Goal: Task Accomplishment & Management: Manage account settings

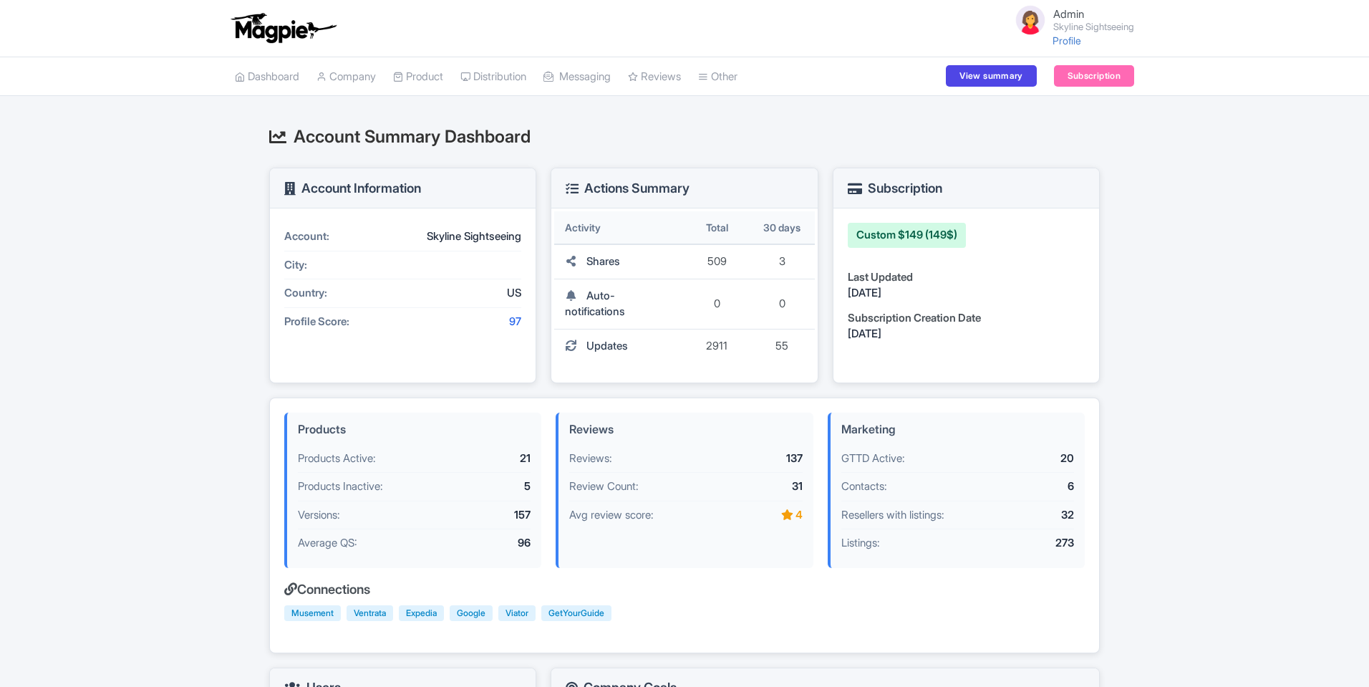
click at [0, 0] on link "Image Library" at bounding box center [0, 0] width 0 height 0
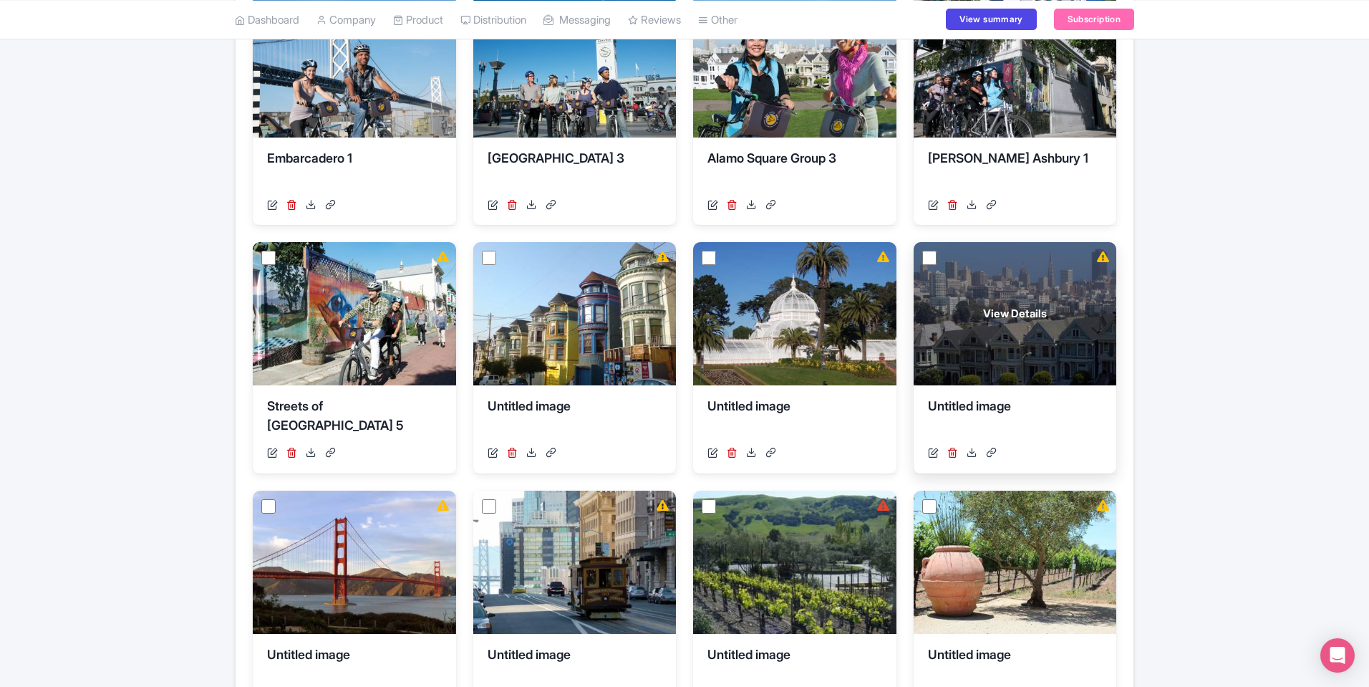
scroll to position [438, 0]
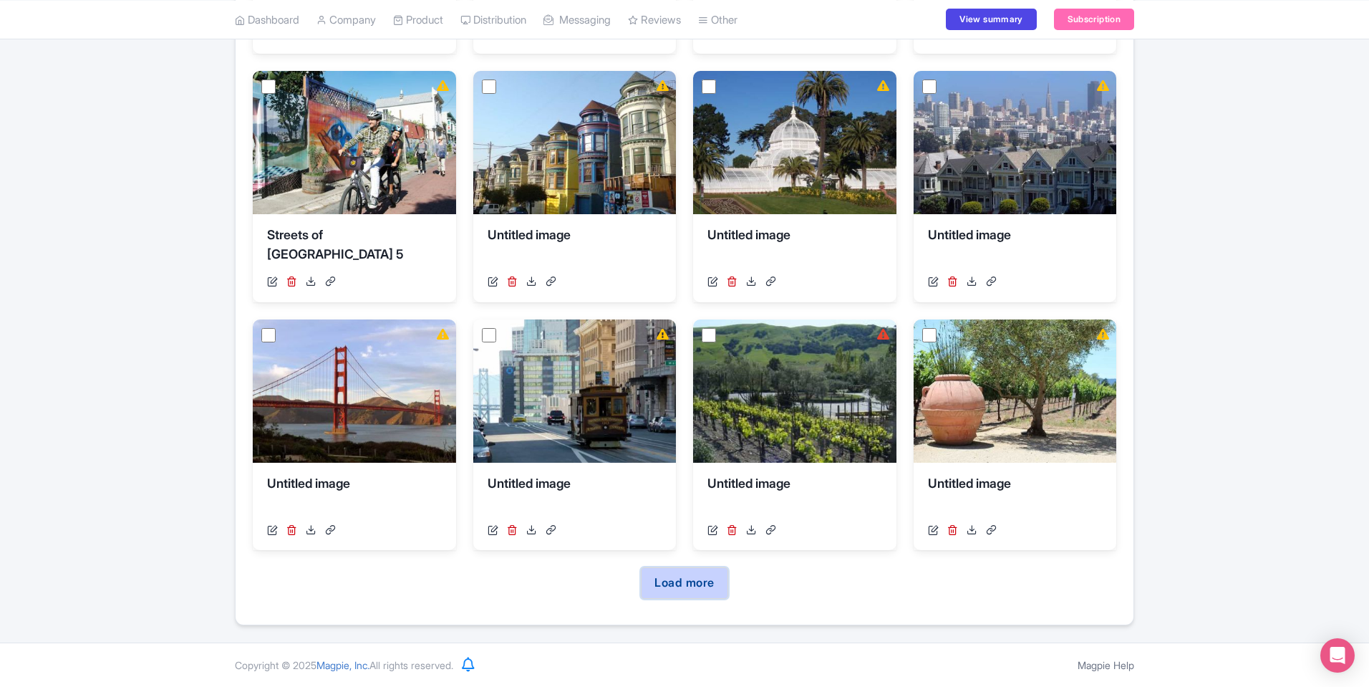
click at [687, 584] on link "Load more" at bounding box center [684, 583] width 87 height 32
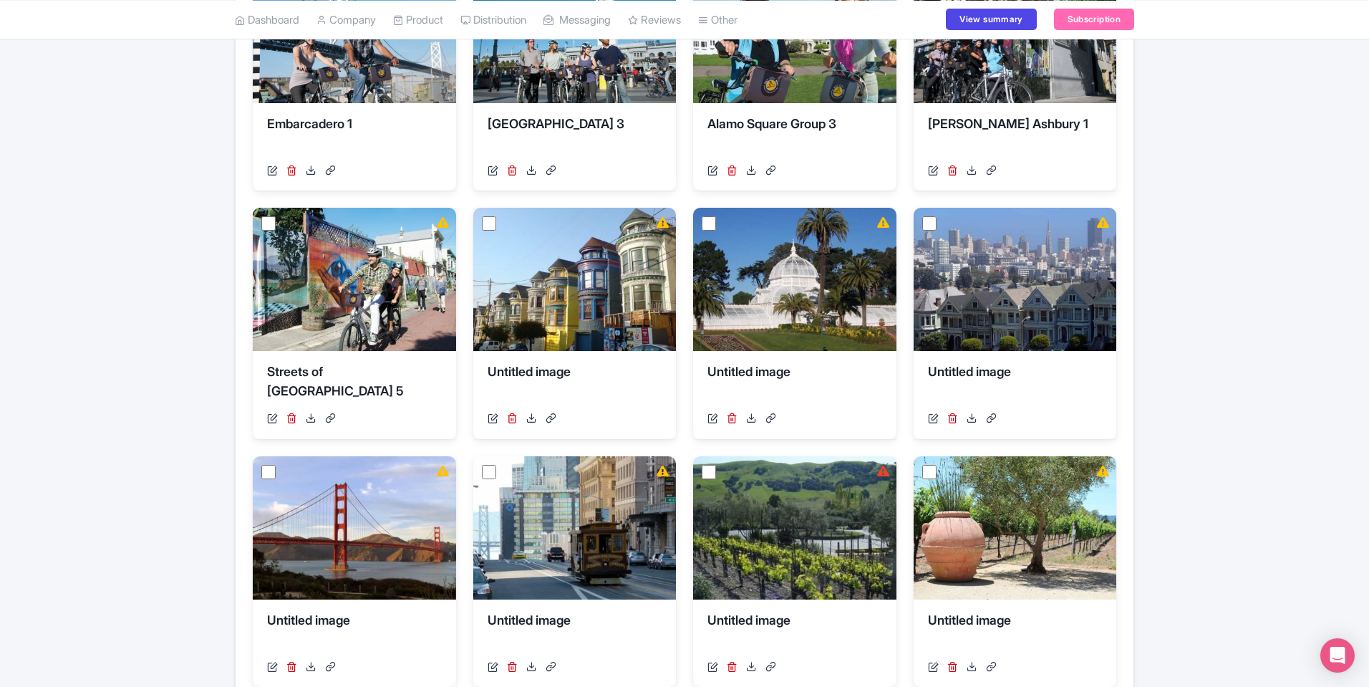
scroll to position [0, 0]
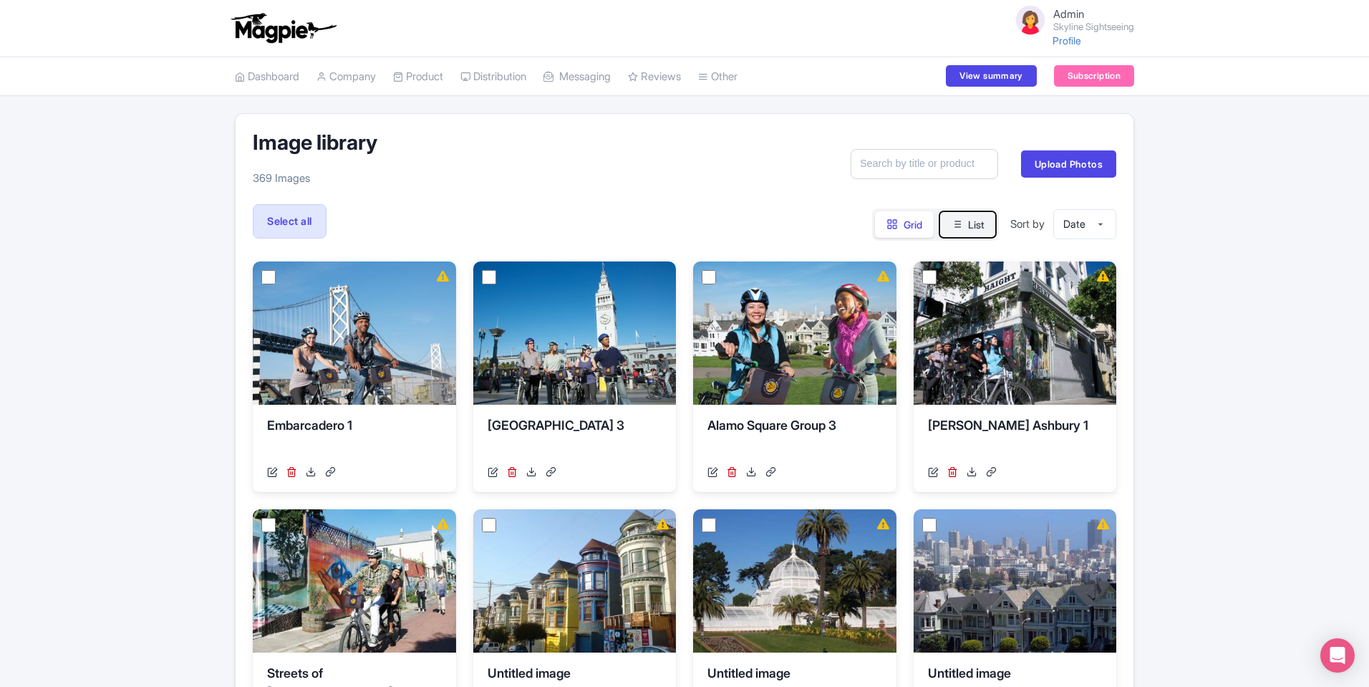
click at [977, 221] on button "List" at bounding box center [967, 224] width 57 height 26
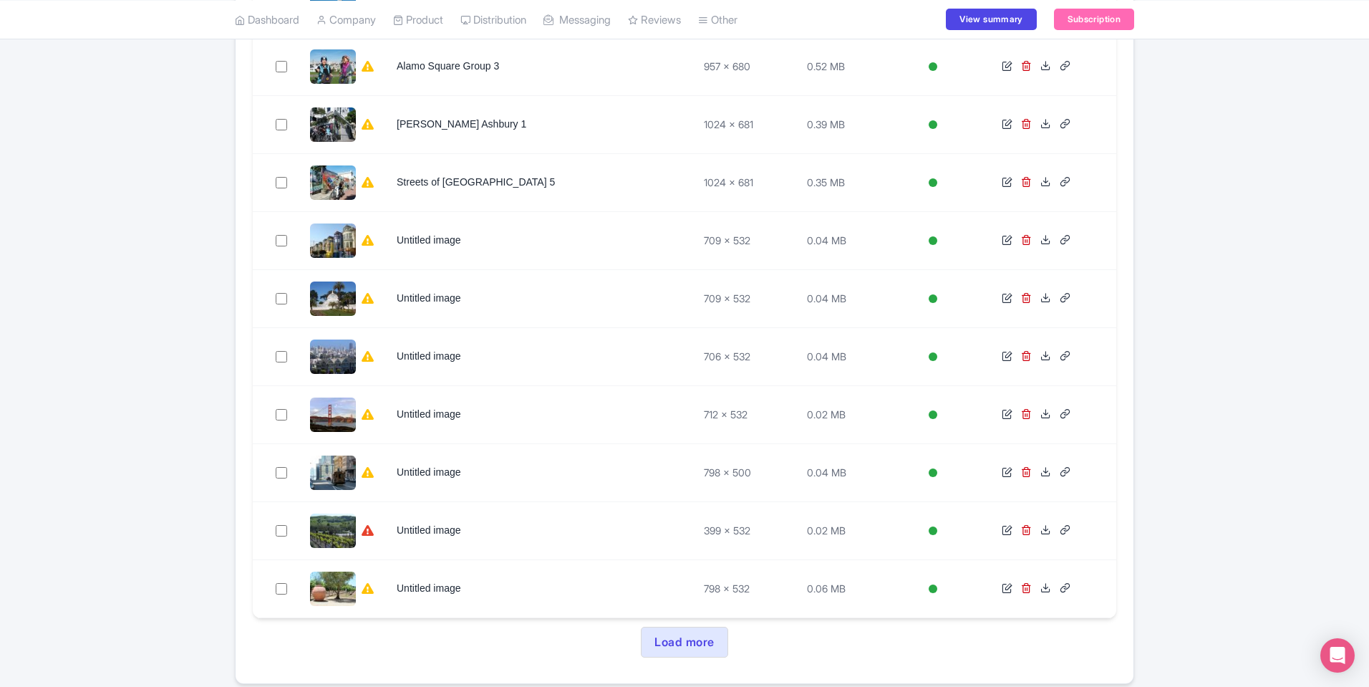
scroll to position [449, 0]
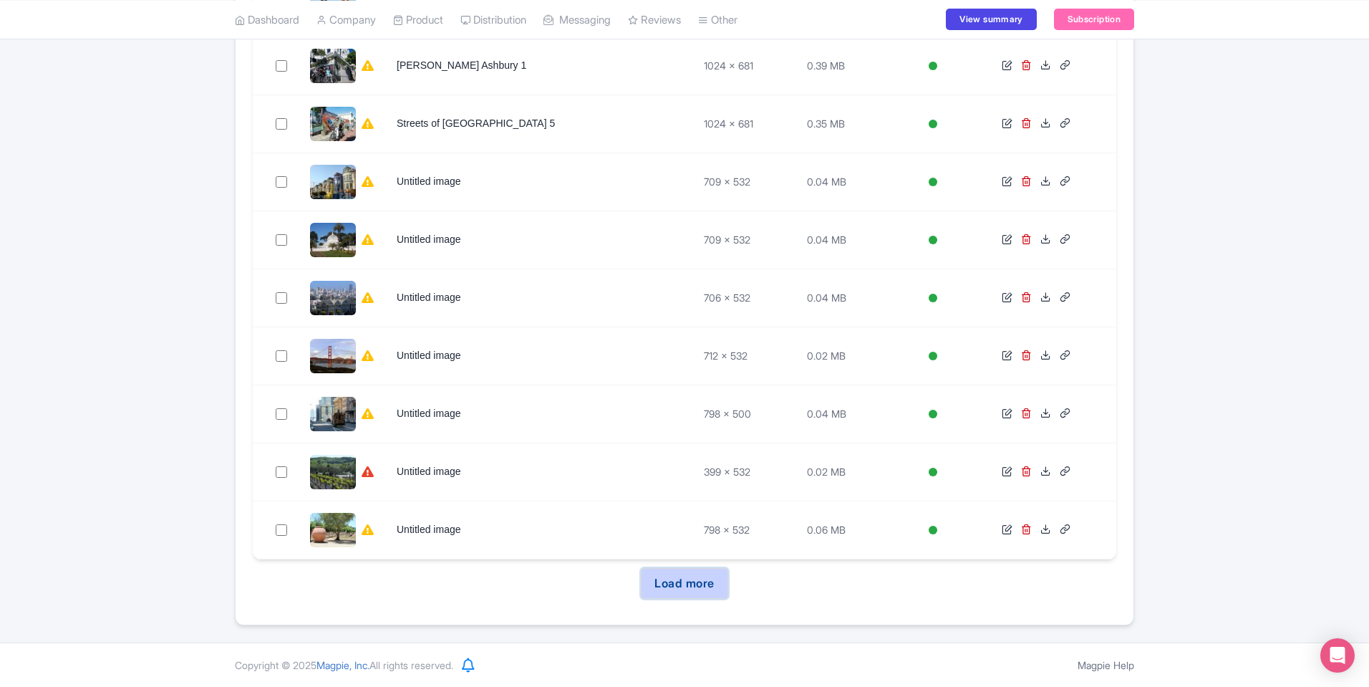
click at [678, 579] on link "Load more" at bounding box center [684, 584] width 87 height 32
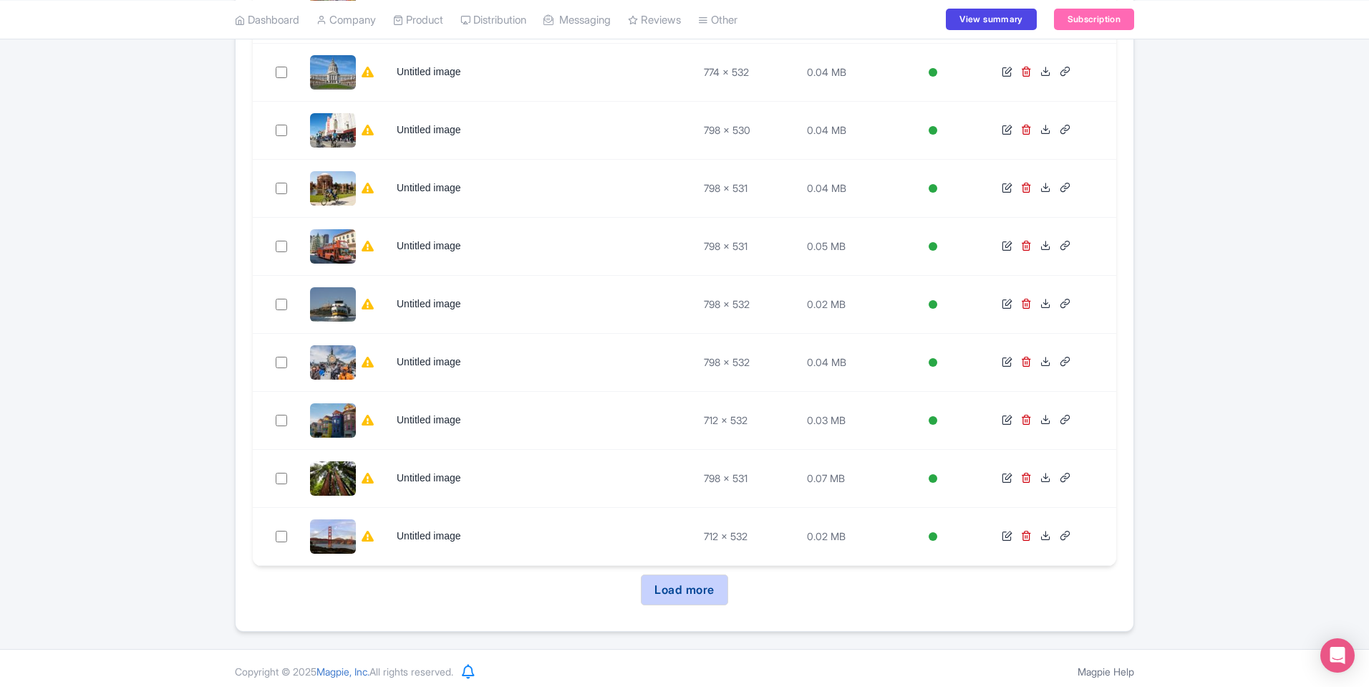
scroll to position [1145, 0]
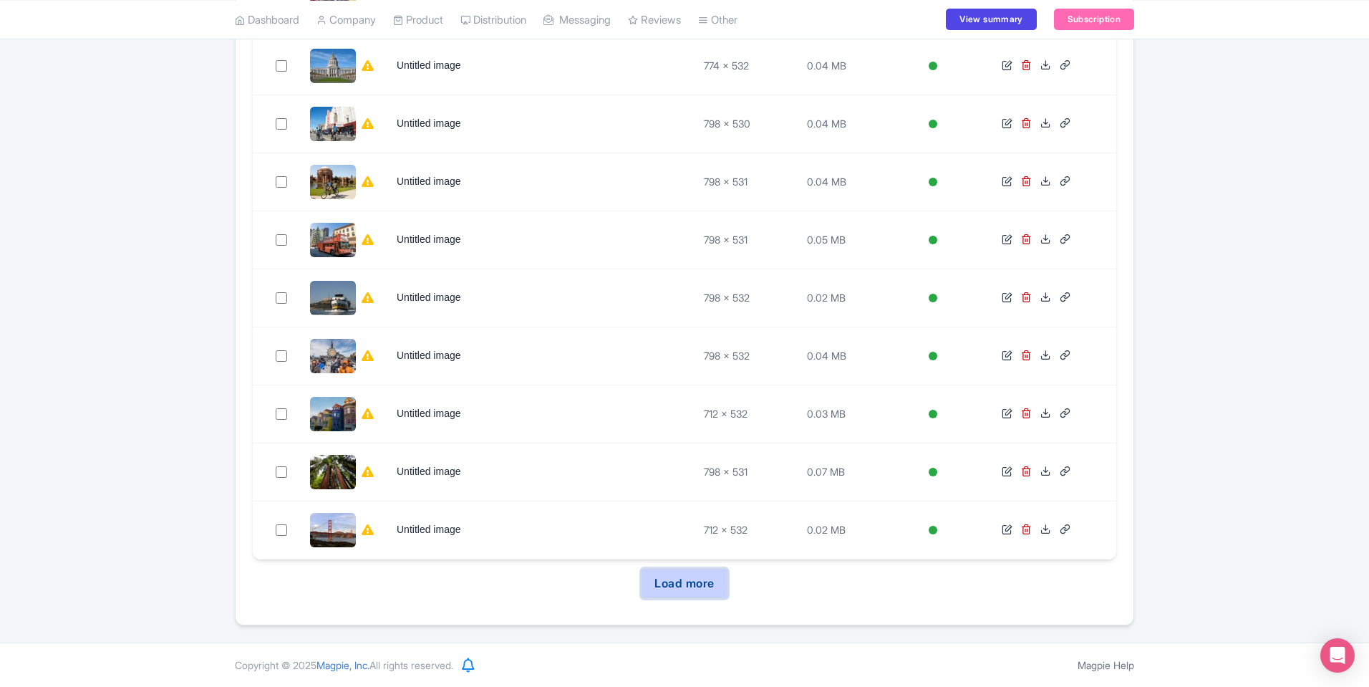
click at [676, 591] on link "Load more" at bounding box center [684, 584] width 87 height 32
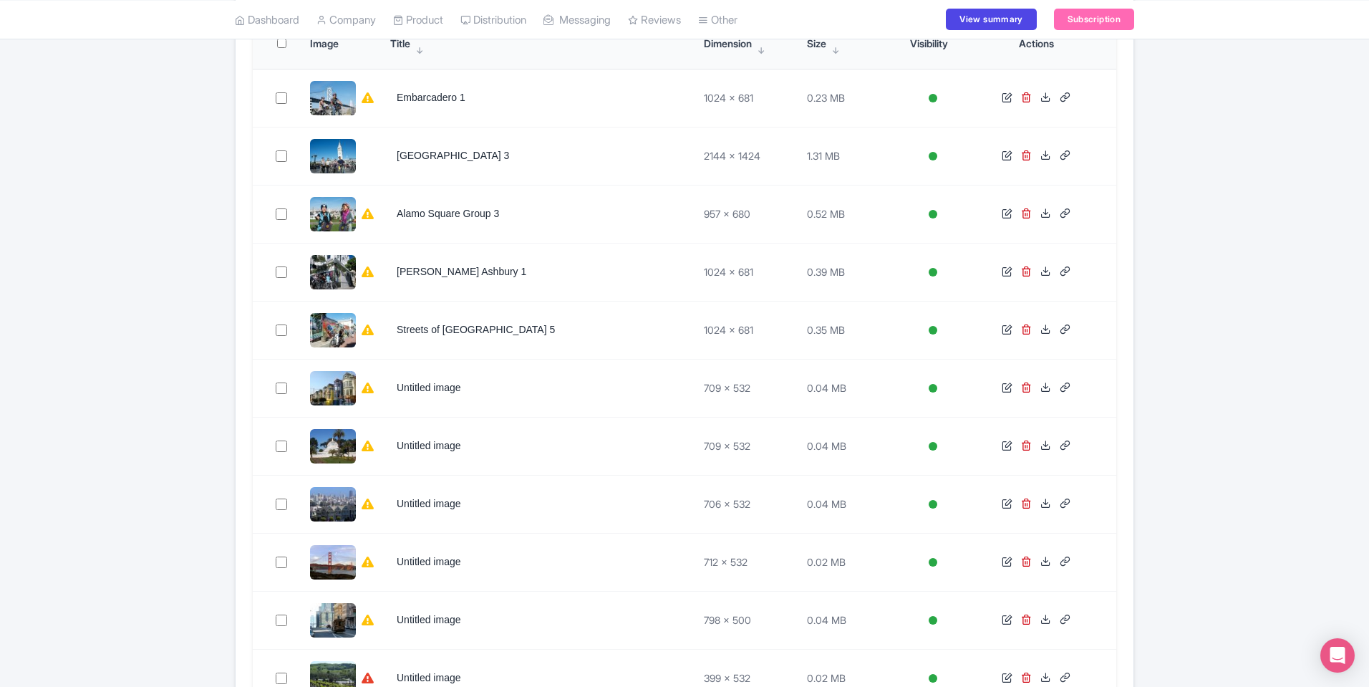
scroll to position [0, 0]
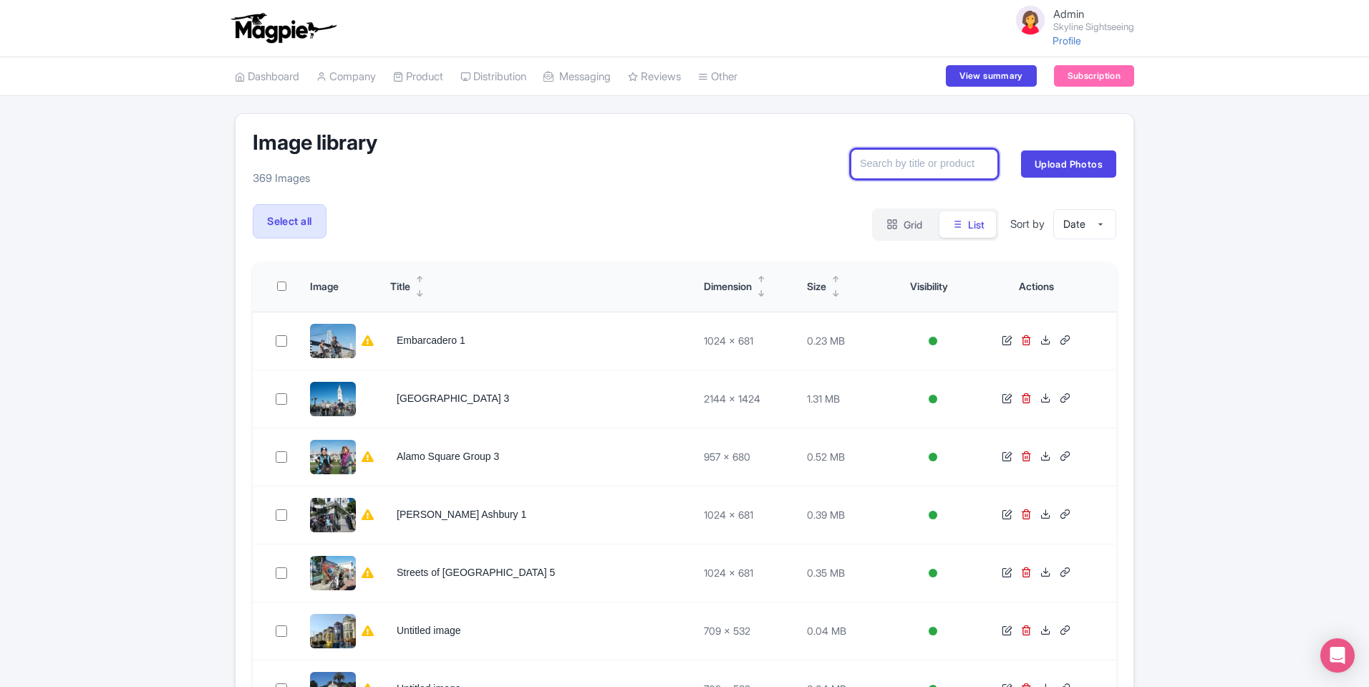
click at [927, 175] on input "text" at bounding box center [925, 164] width 148 height 31
type input "a"
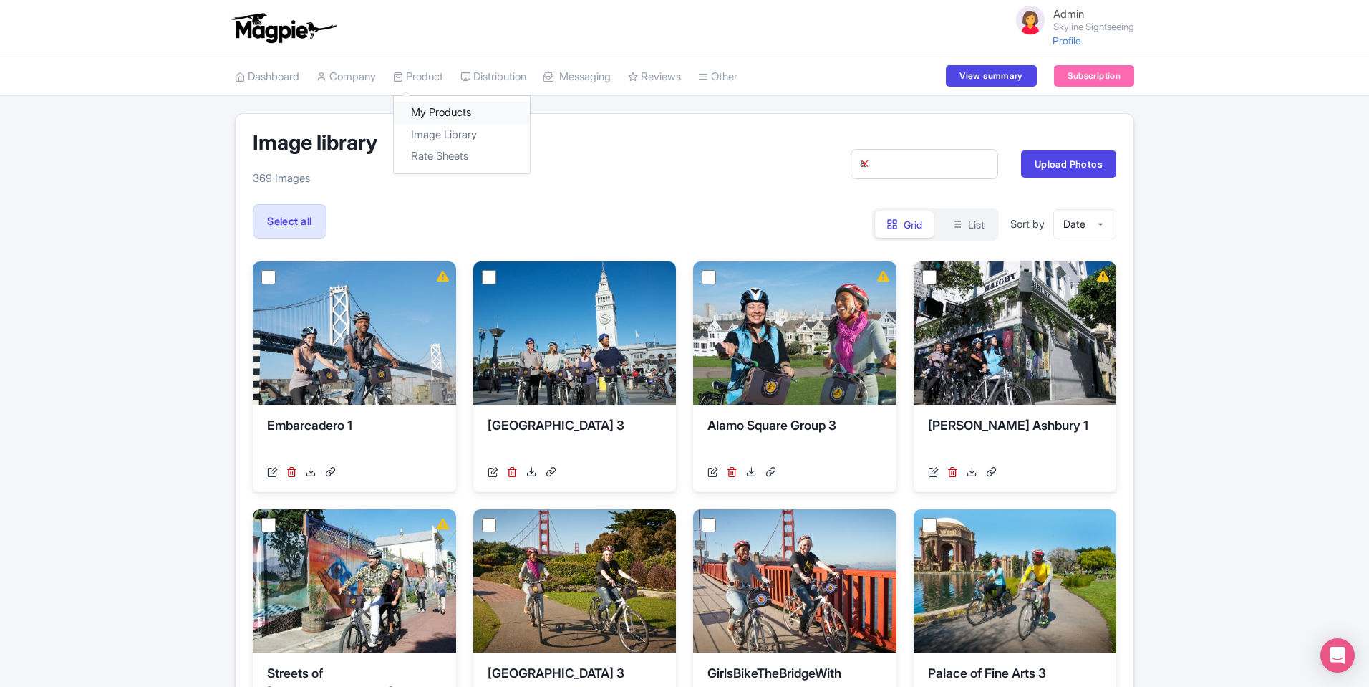
click at [439, 103] on link "My Products" at bounding box center [462, 113] width 136 height 22
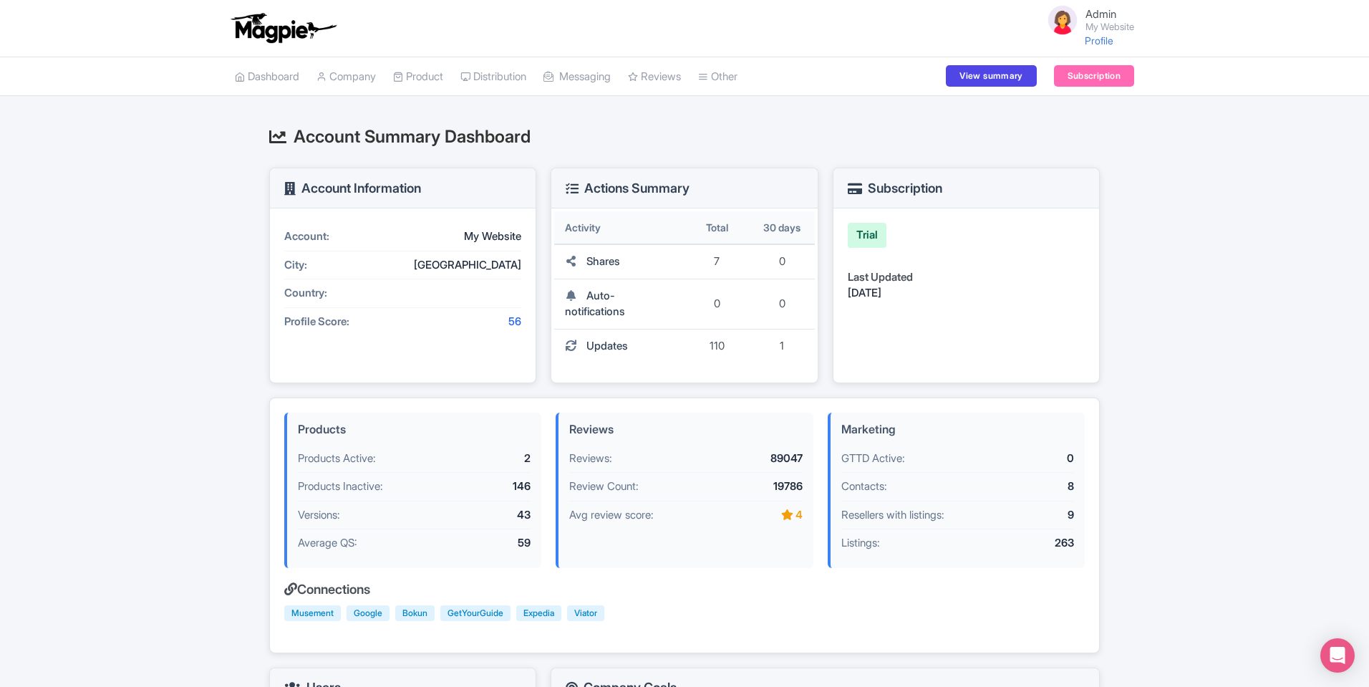
click at [0, 0] on link "My Products" at bounding box center [0, 0] width 0 height 0
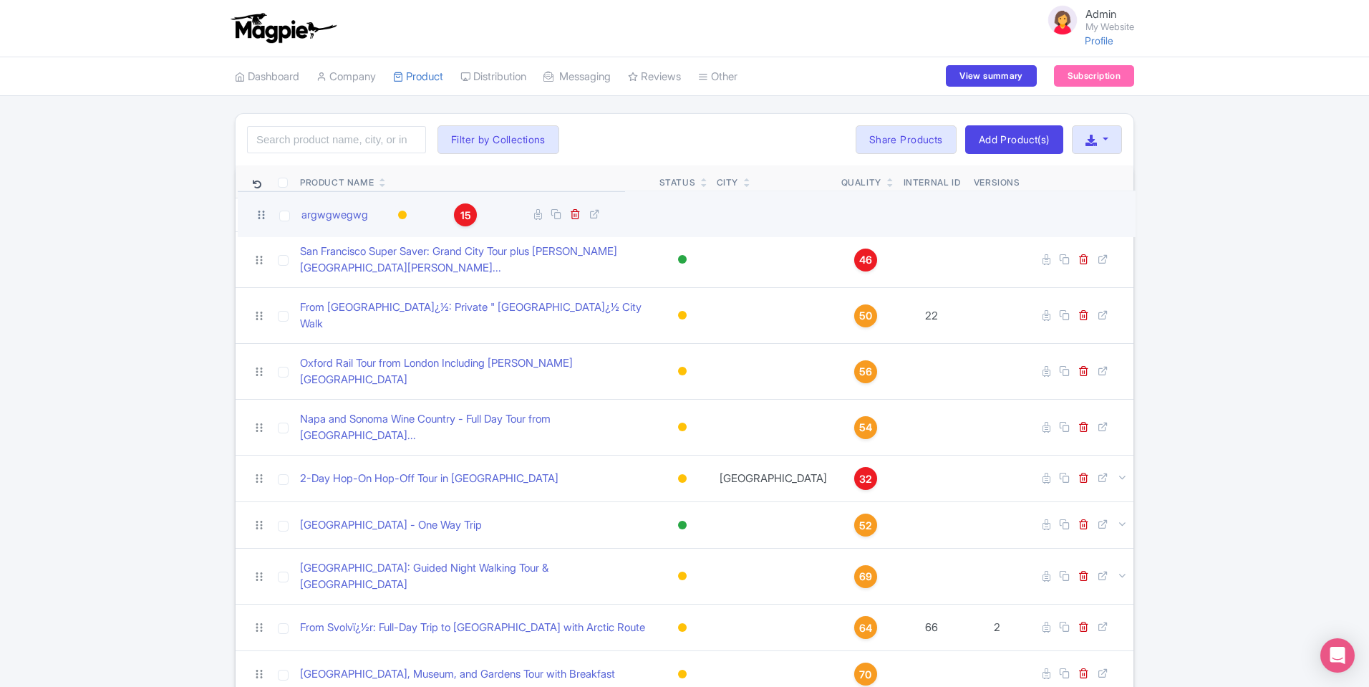
drag, startPoint x: 257, startPoint y: 365, endPoint x: 262, endPoint y: 216, distance: 149.7
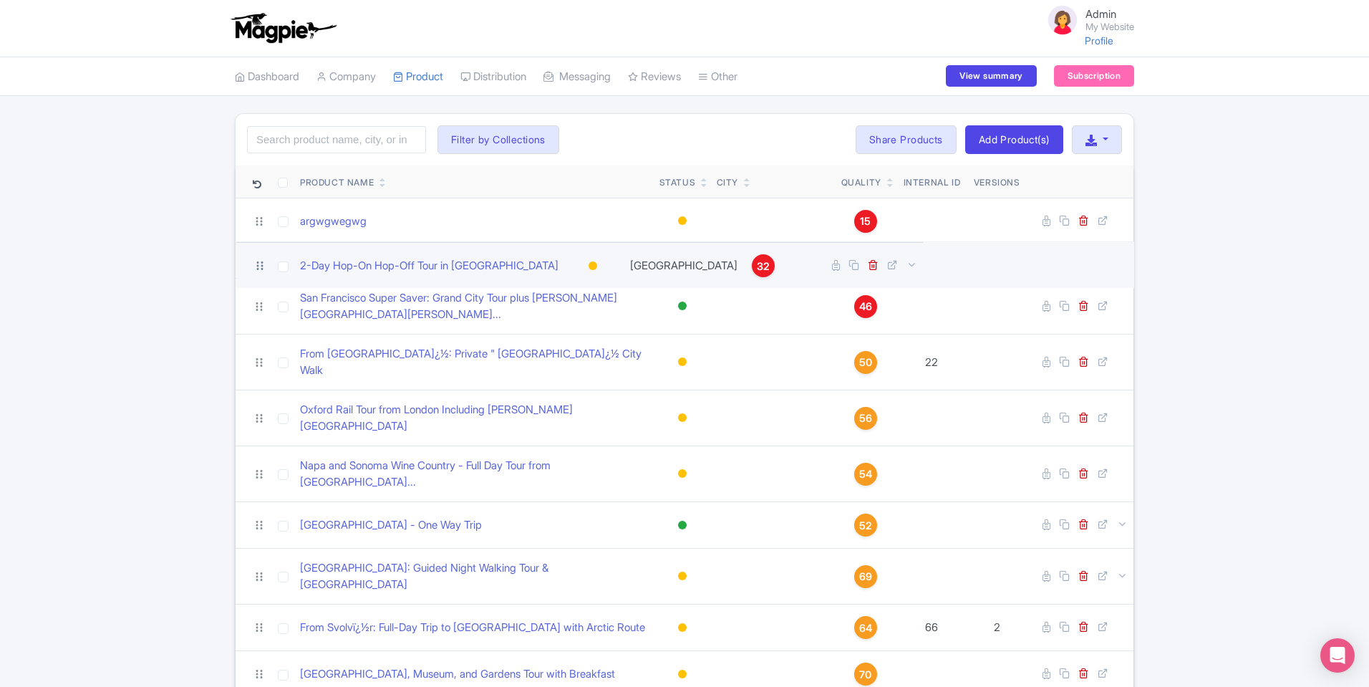
drag, startPoint x: 259, startPoint y: 440, endPoint x: 257, endPoint y: 266, distance: 174.0
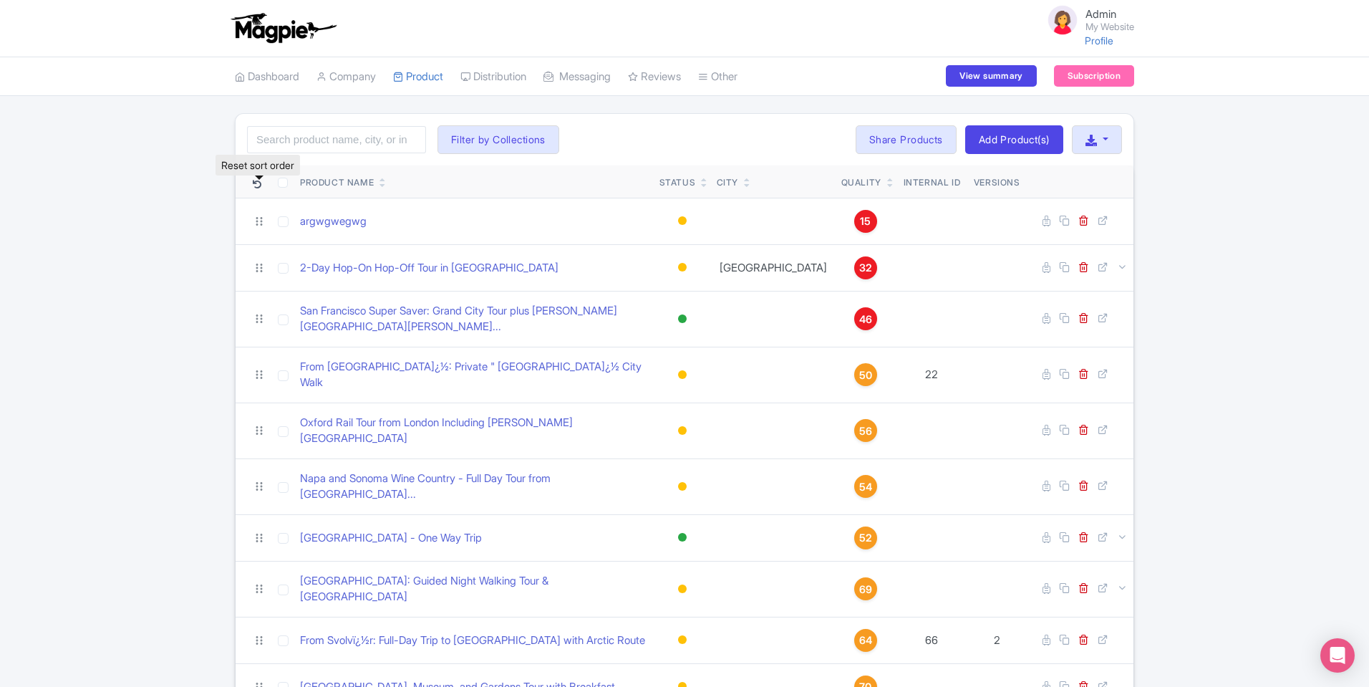
click at [255, 181] on icon at bounding box center [257, 184] width 9 height 9
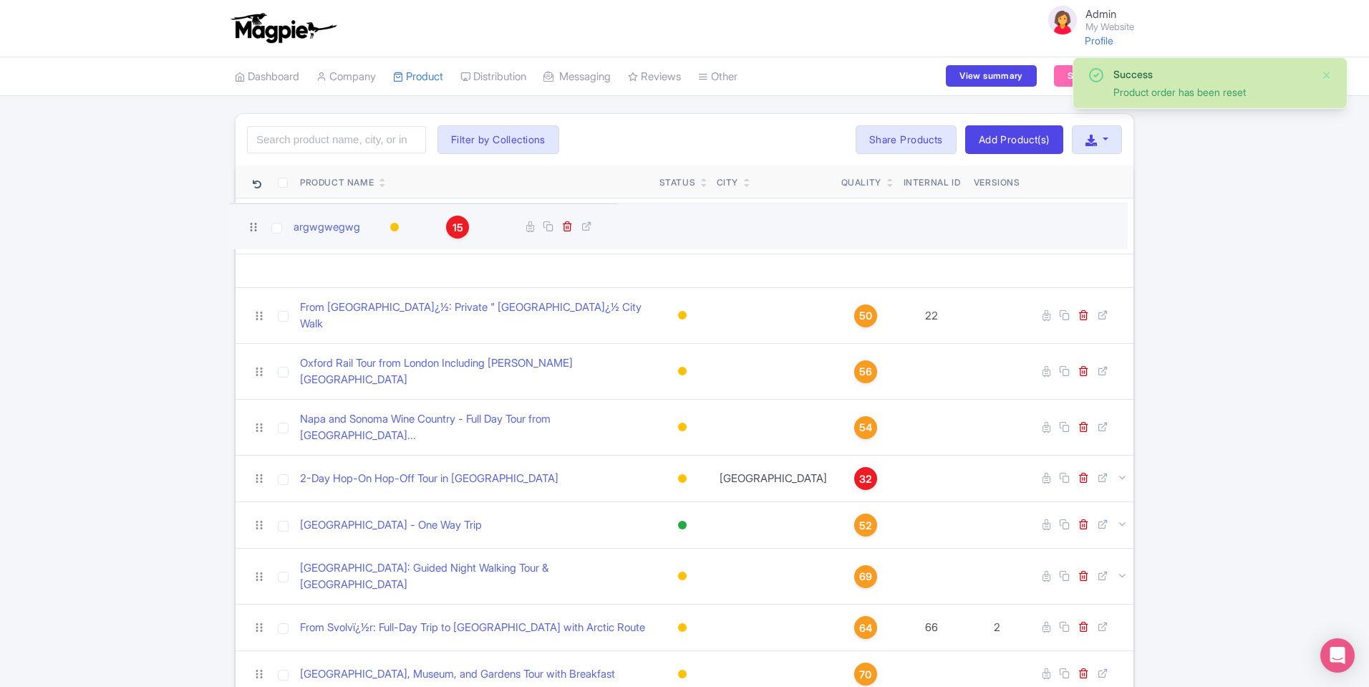
drag, startPoint x: 262, startPoint y: 362, endPoint x: 256, endPoint y: 222, distance: 140.5
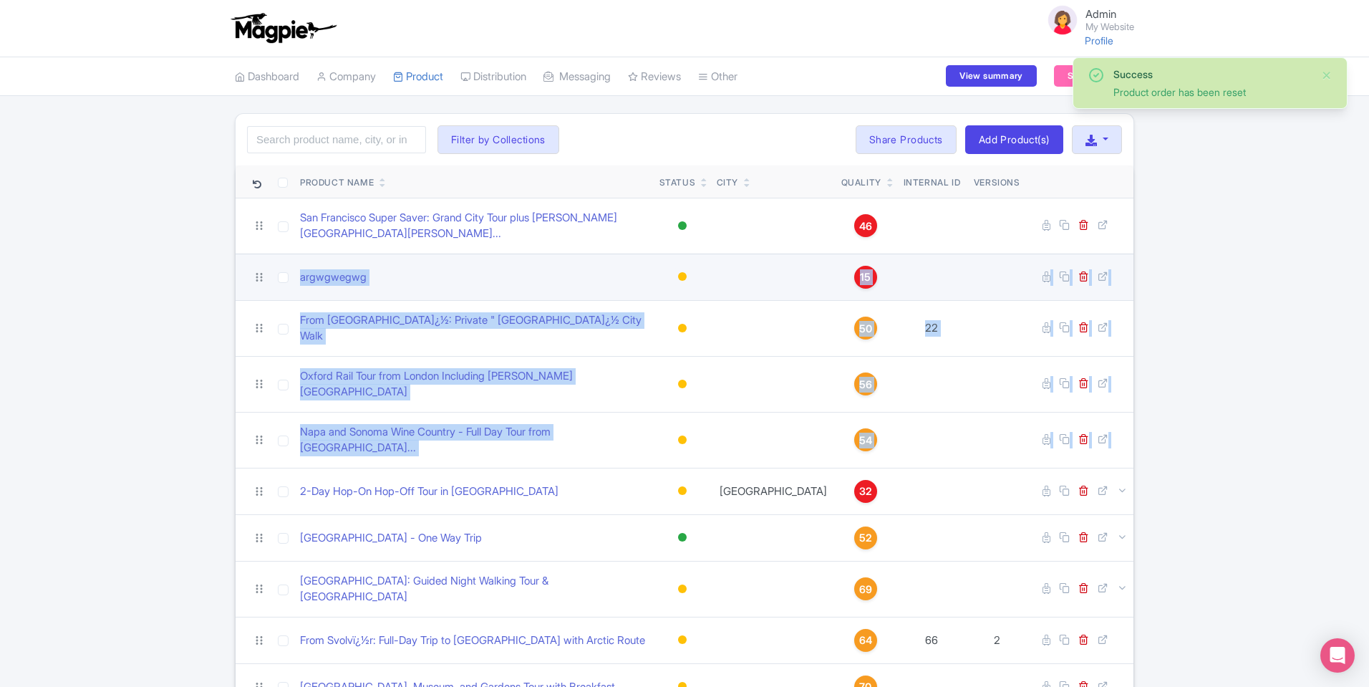
drag, startPoint x: 260, startPoint y: 461, endPoint x: 268, endPoint y: 271, distance: 190.6
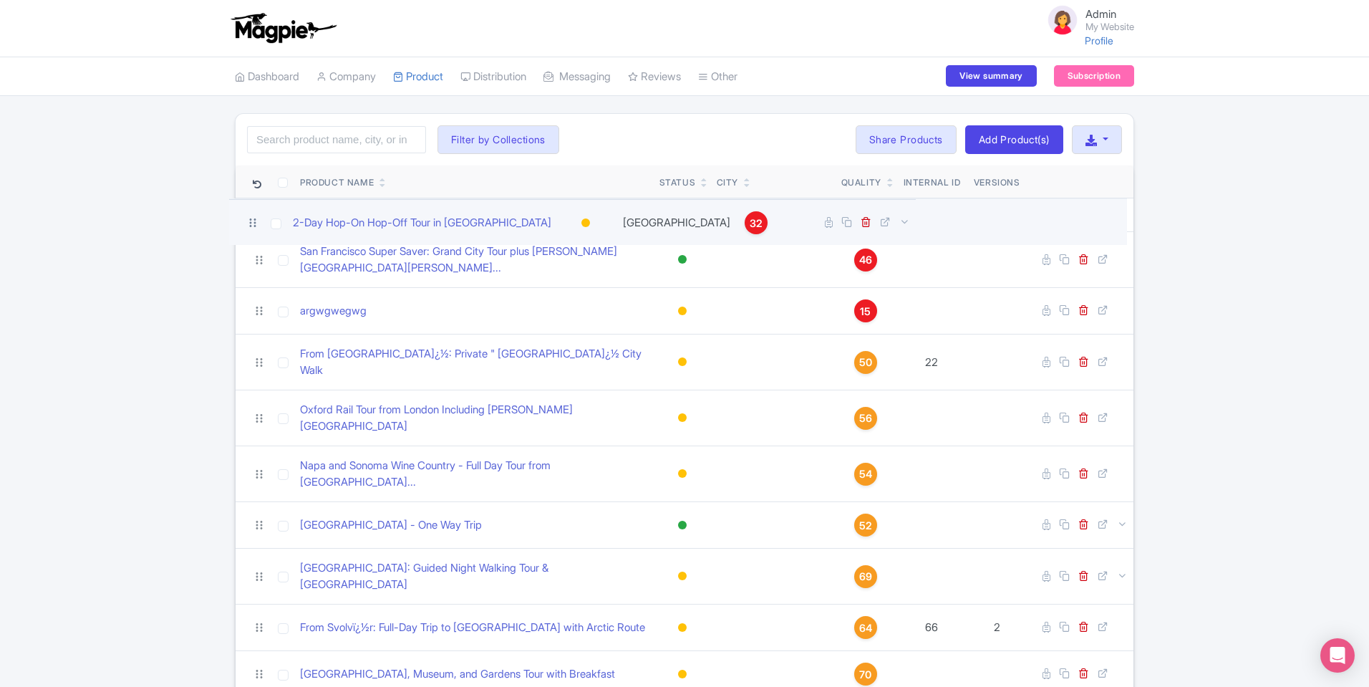
drag, startPoint x: 257, startPoint y: 452, endPoint x: 251, endPoint y: 220, distance: 232.1
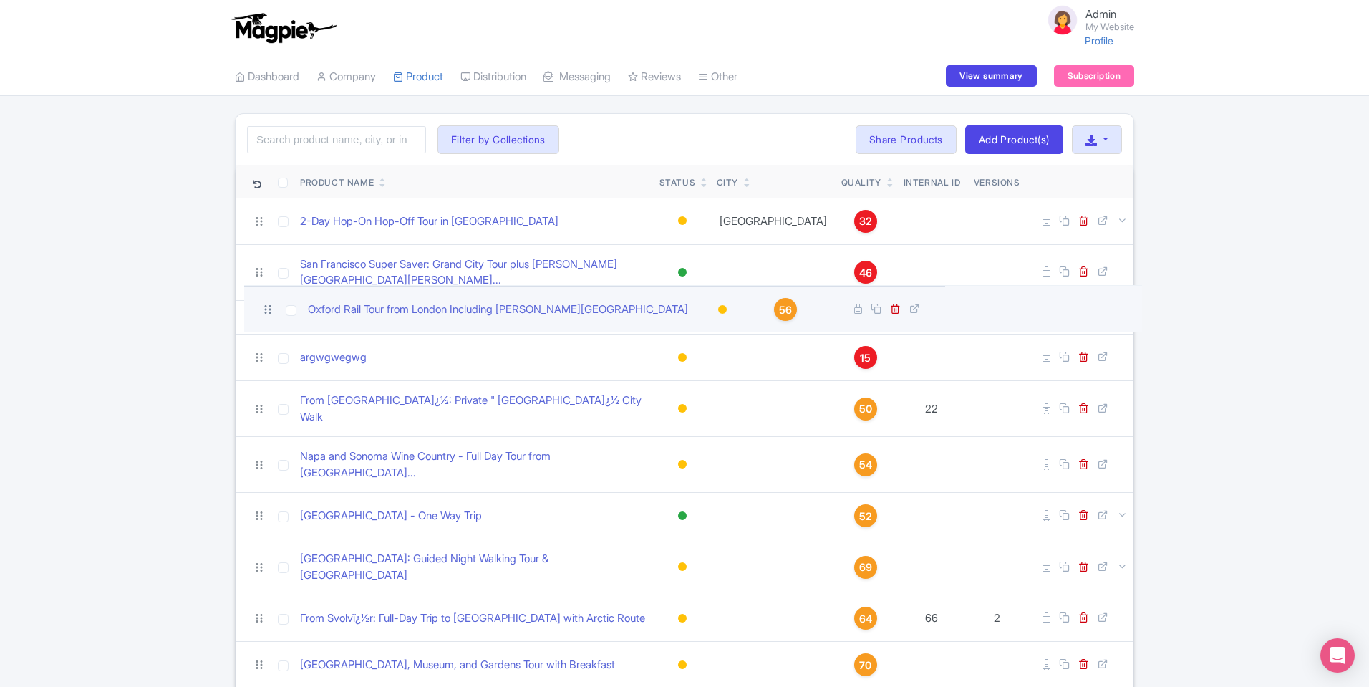
drag, startPoint x: 257, startPoint y: 407, endPoint x: 266, endPoint y: 308, distance: 99.2
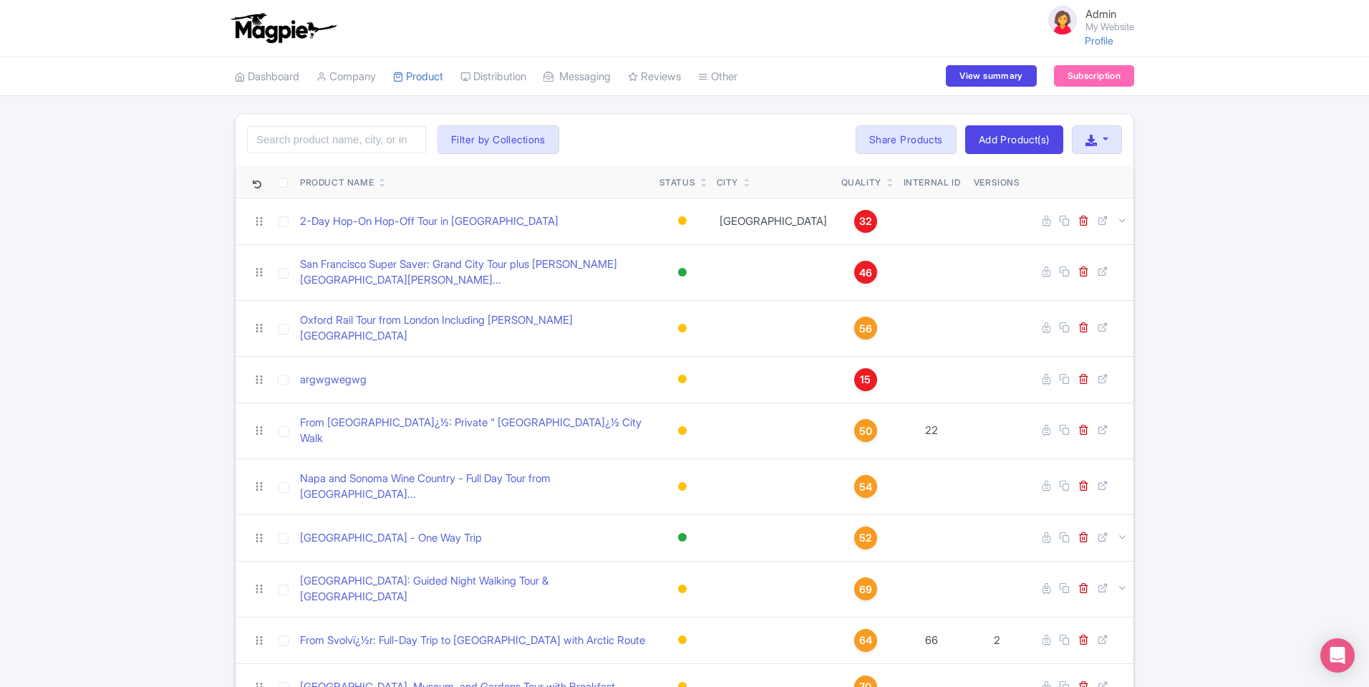
click at [702, 188] on icon at bounding box center [704, 185] width 6 height 9
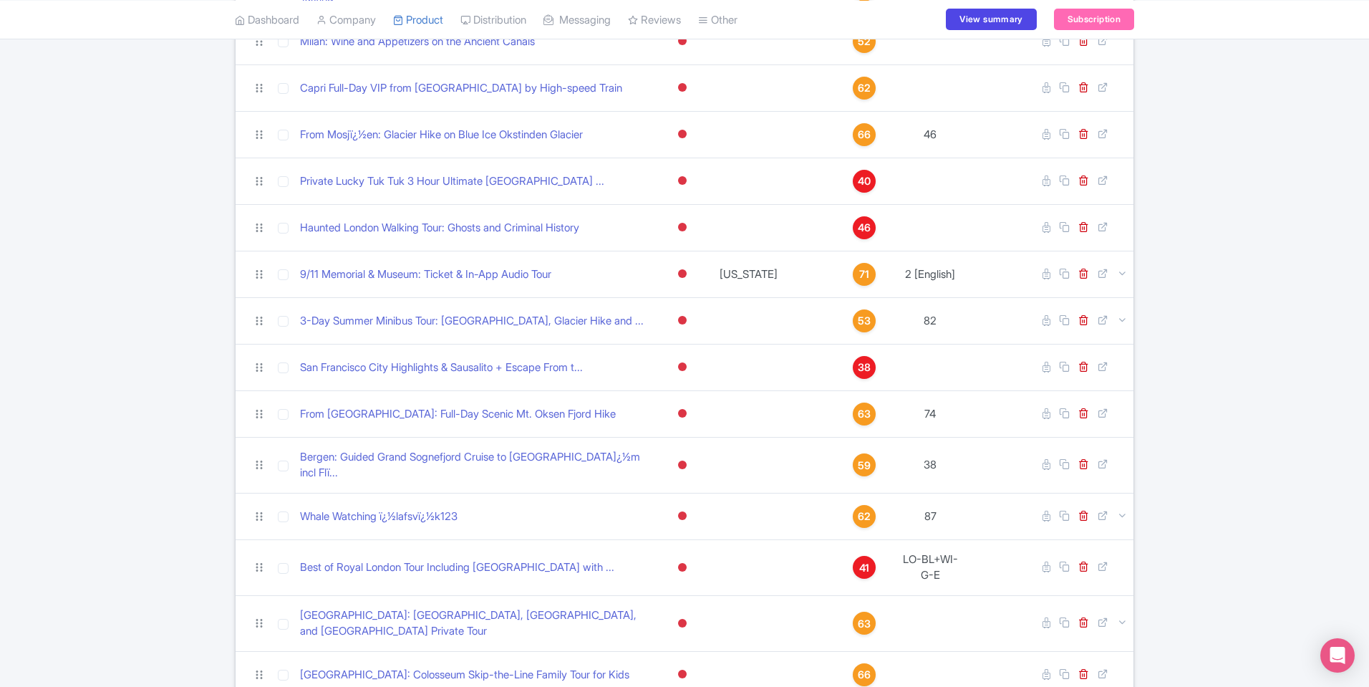
scroll to position [4271, 0]
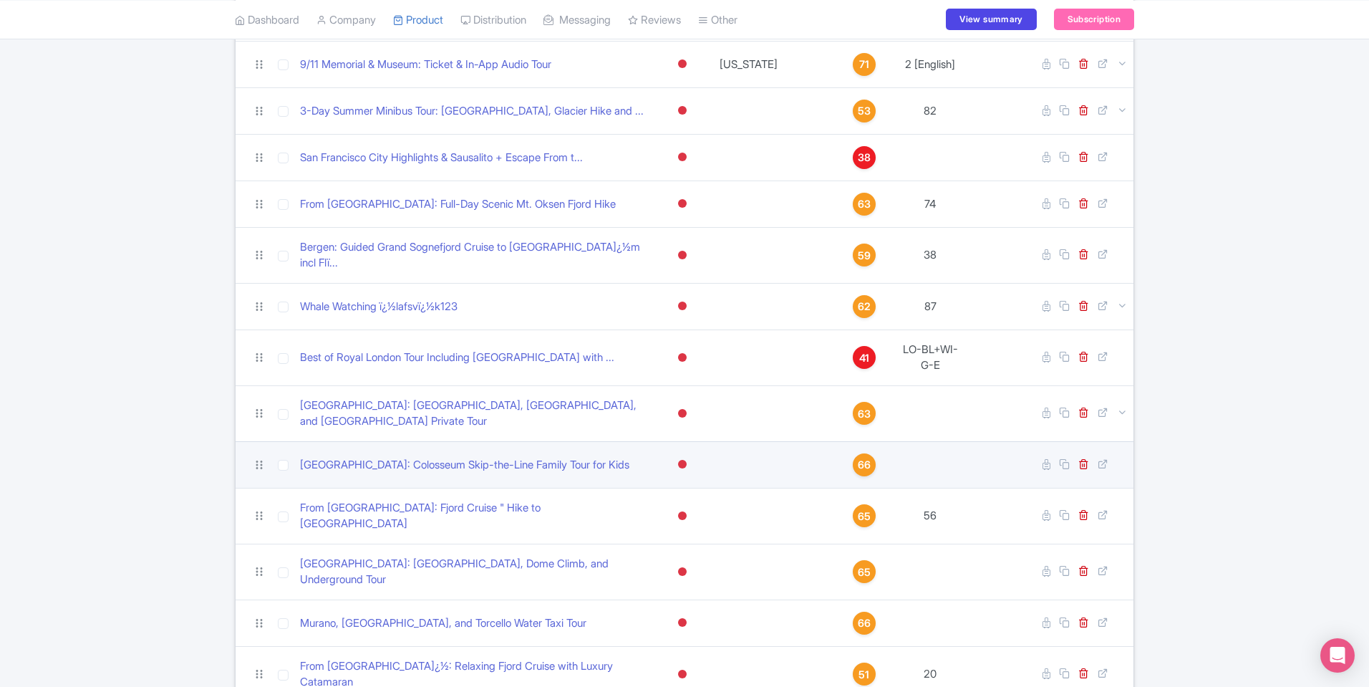
click at [682, 460] on div at bounding box center [682, 464] width 9 height 9
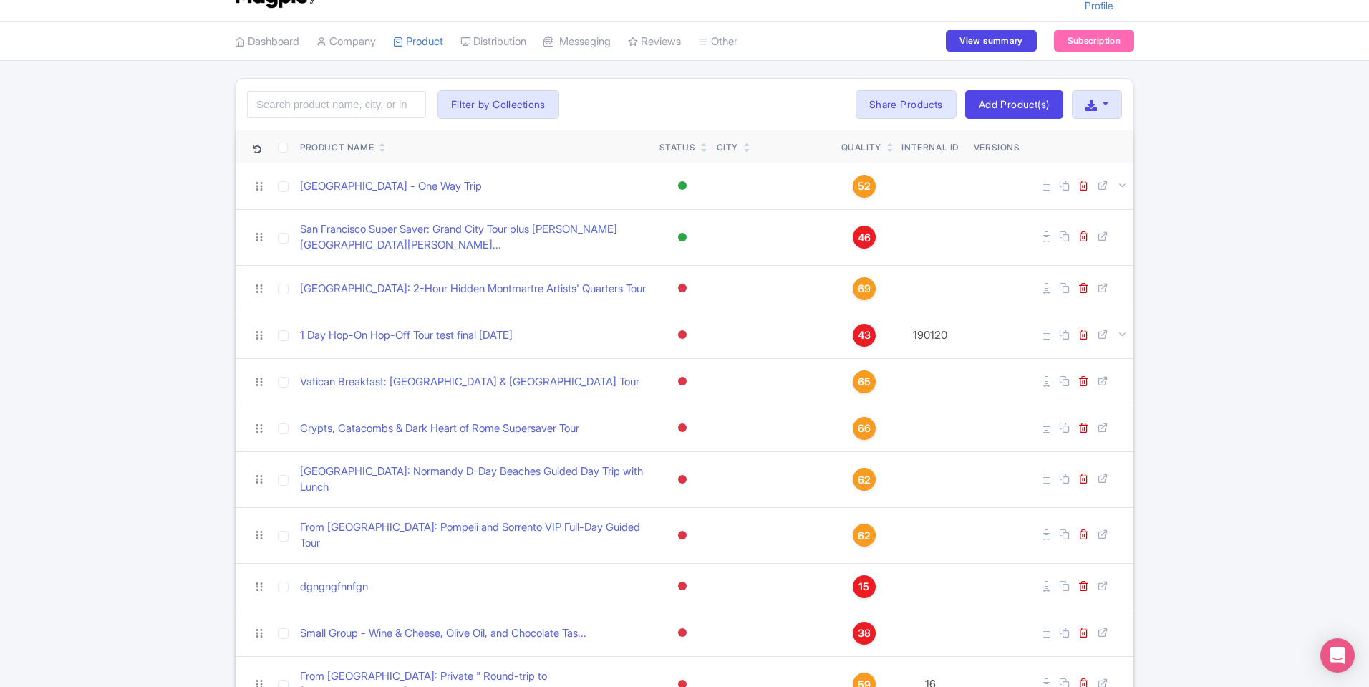
scroll to position [0, 0]
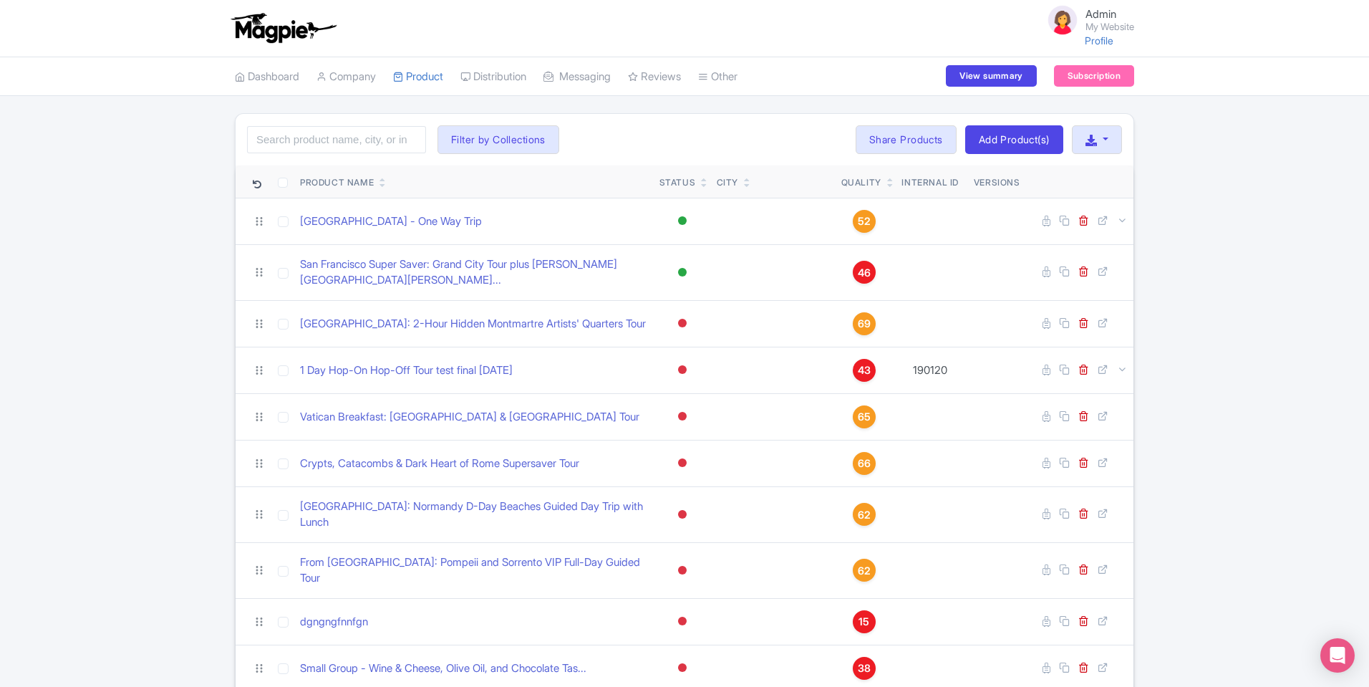
click at [705, 178] on icon at bounding box center [704, 179] width 6 height 9
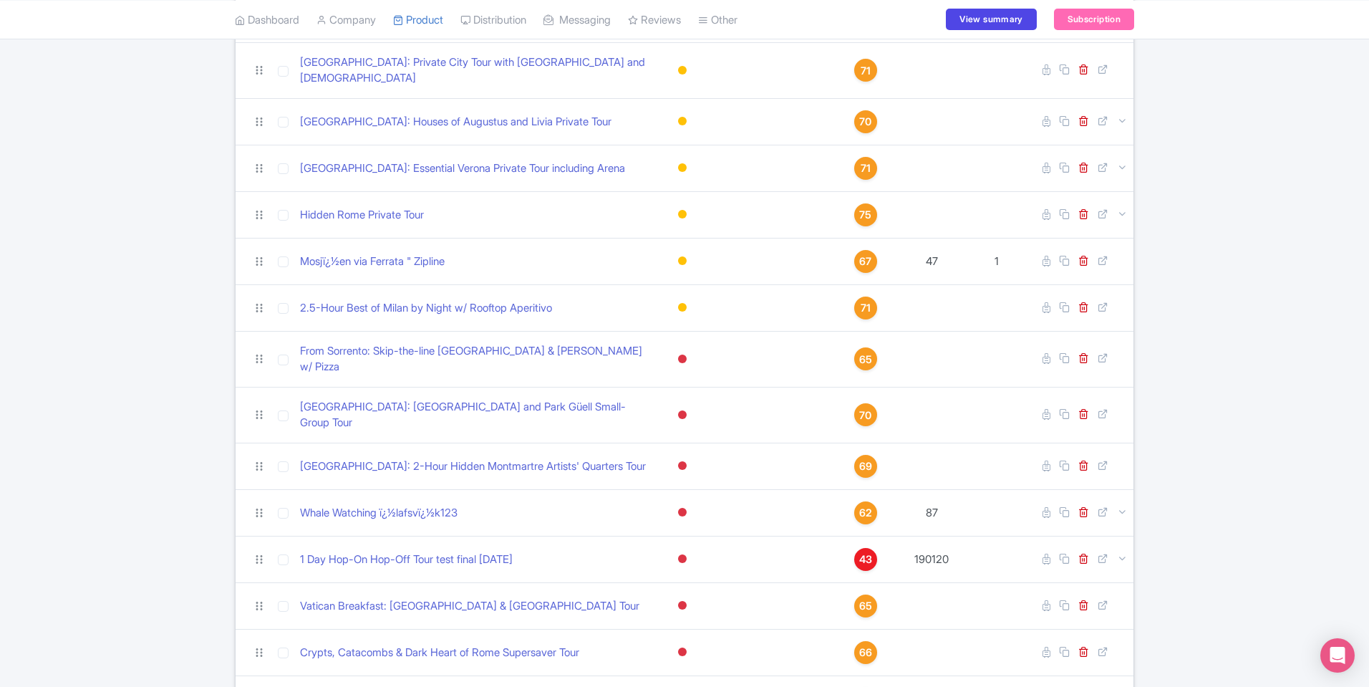
scroll to position [7859, 0]
